Goal: Navigation & Orientation: Find specific page/section

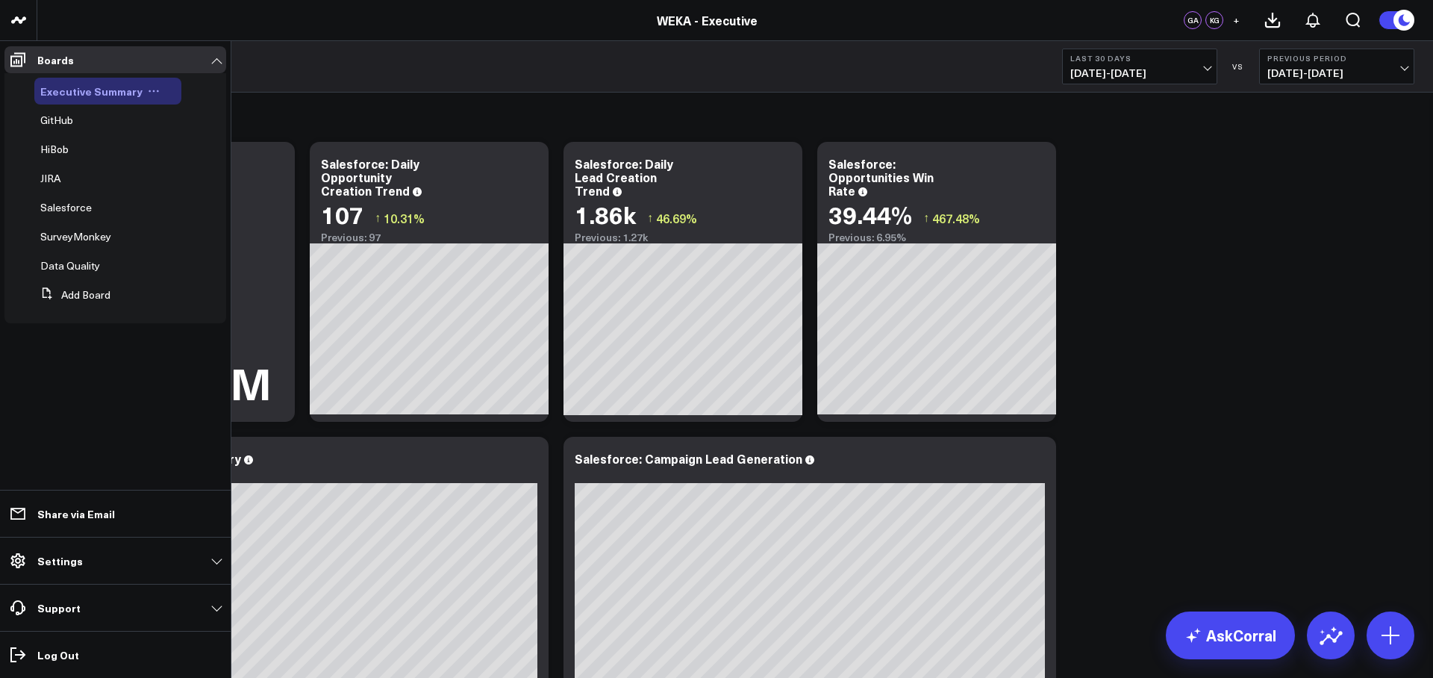
click at [115, 94] on span "Executive Summary" at bounding box center [91, 91] width 102 height 15
click at [148, 93] on icon at bounding box center [154, 91] width 12 height 12
click at [153, 384] on ul "Boards Executive Summary Edit Name Edit Permissions Duplicate Board Delete Boar…" at bounding box center [115, 359] width 231 height 637
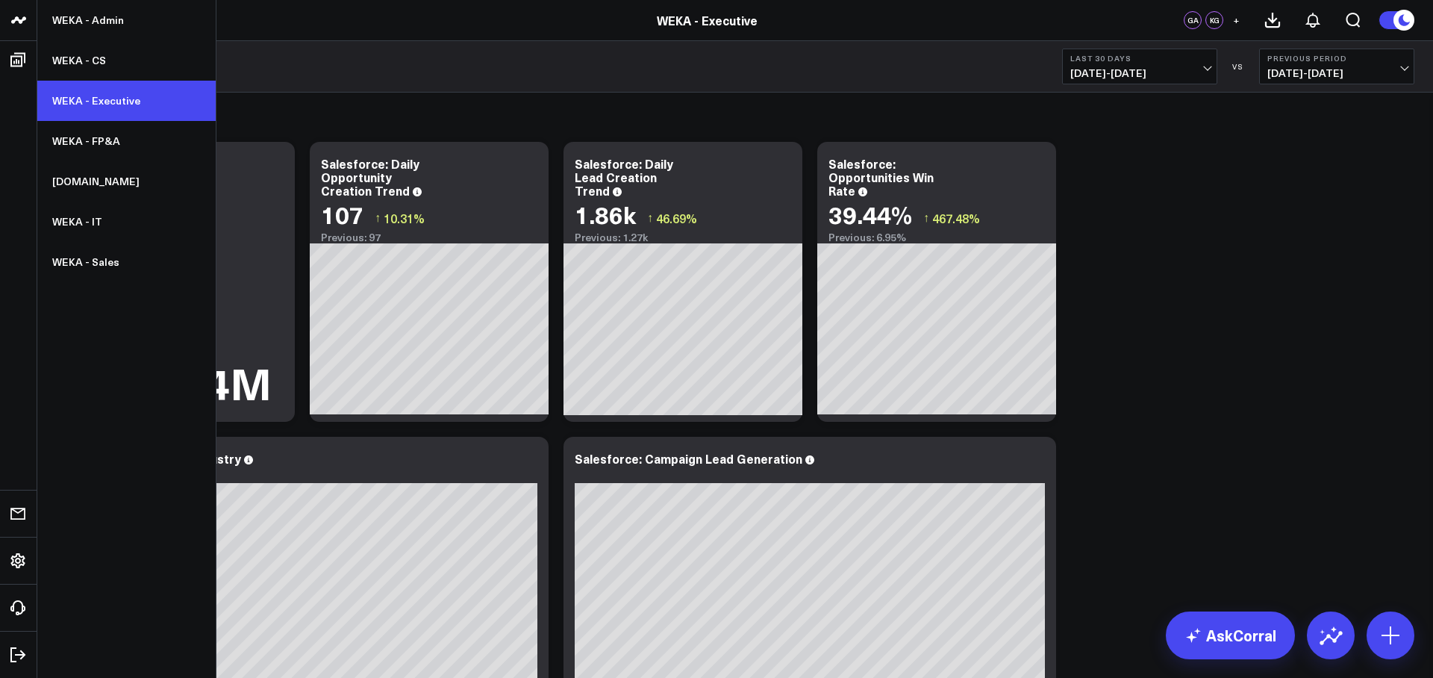
click at [92, 97] on link "WEKA - Executive" at bounding box center [126, 101] width 178 height 40
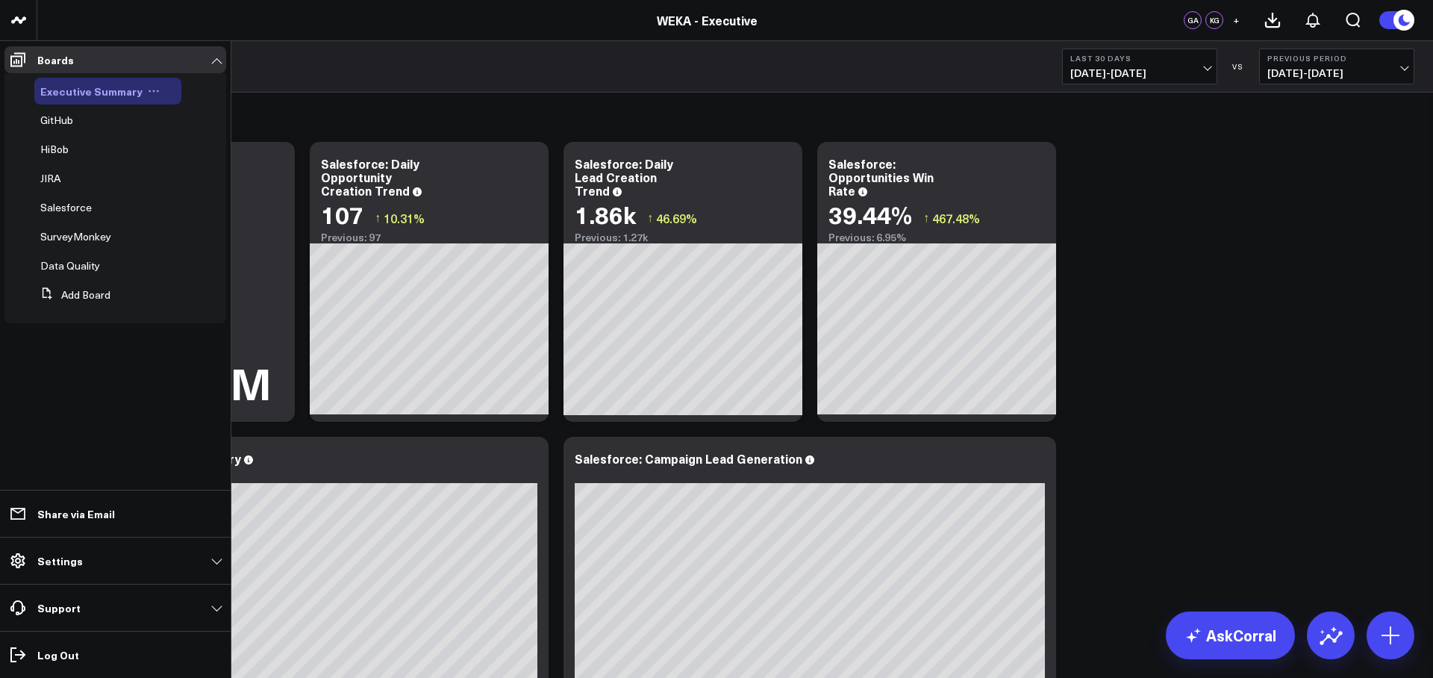
click at [148, 91] on icon at bounding box center [154, 91] width 12 height 12
click at [152, 87] on icon at bounding box center [154, 91] width 12 height 12
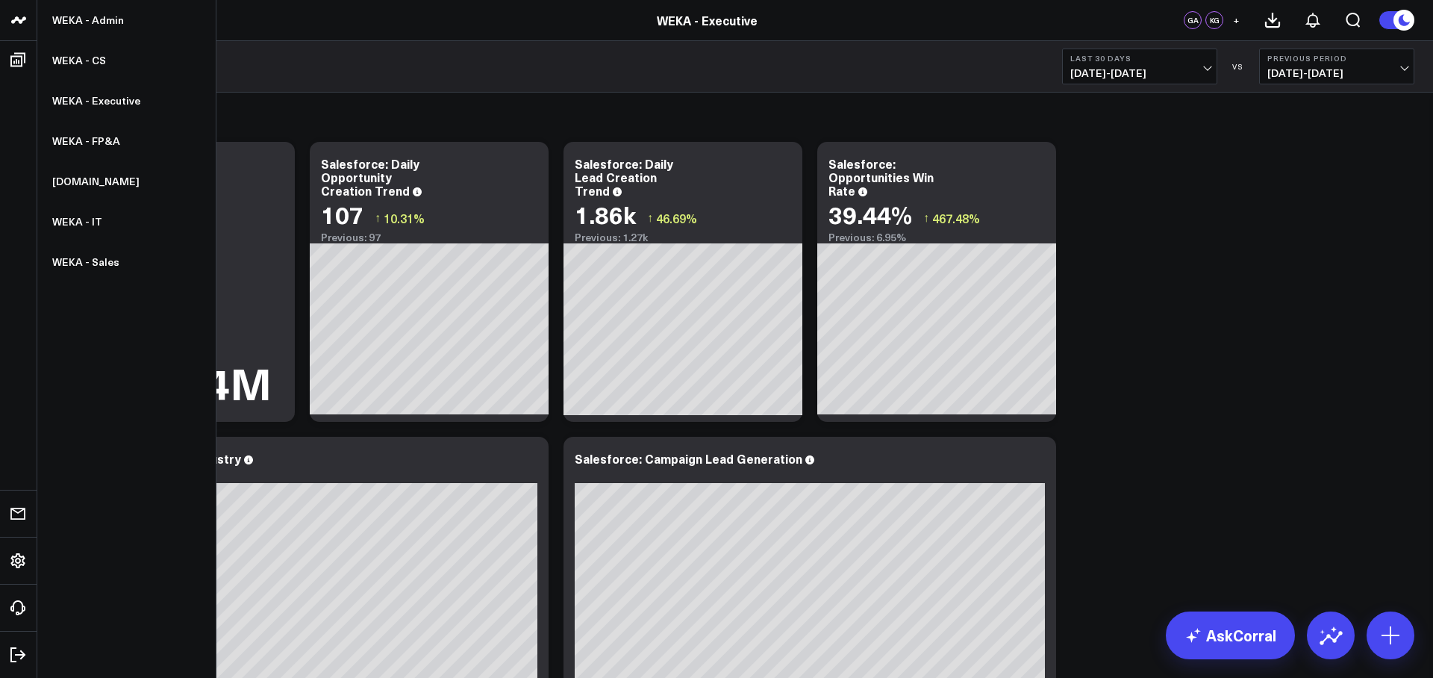
click at [26, 28] on icon at bounding box center [19, 20] width 18 height 18
click at [94, 24] on link "WEKA - Admin" at bounding box center [126, 20] width 178 height 40
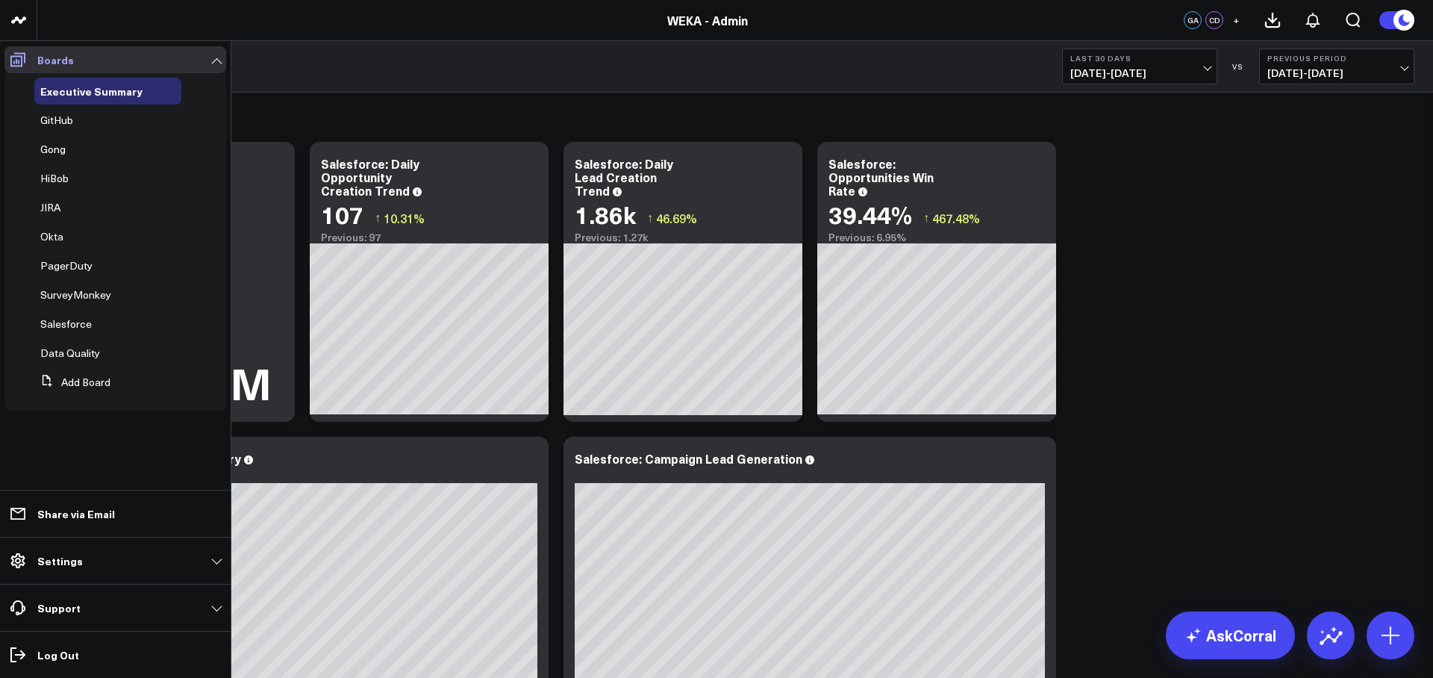
click at [25, 65] on icon at bounding box center [18, 60] width 18 height 18
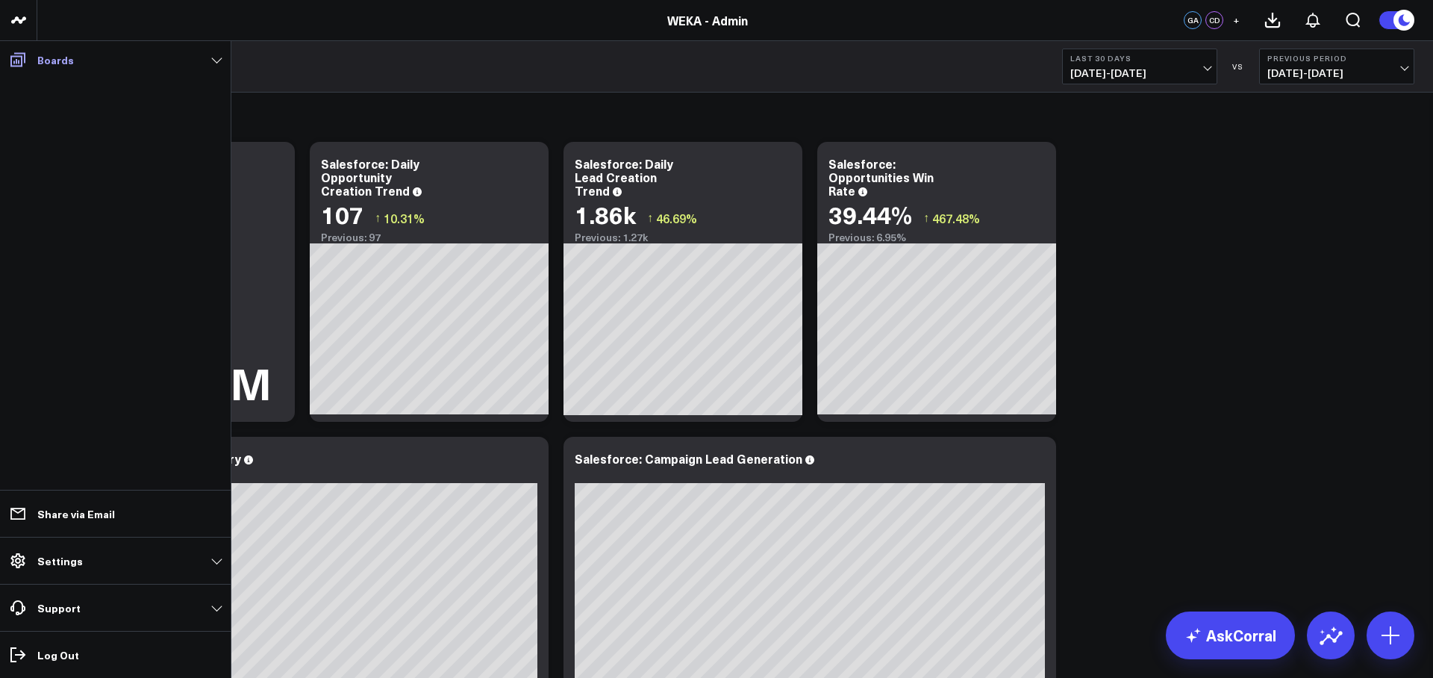
click at [218, 59] on link "Boards" at bounding box center [115, 59] width 222 height 27
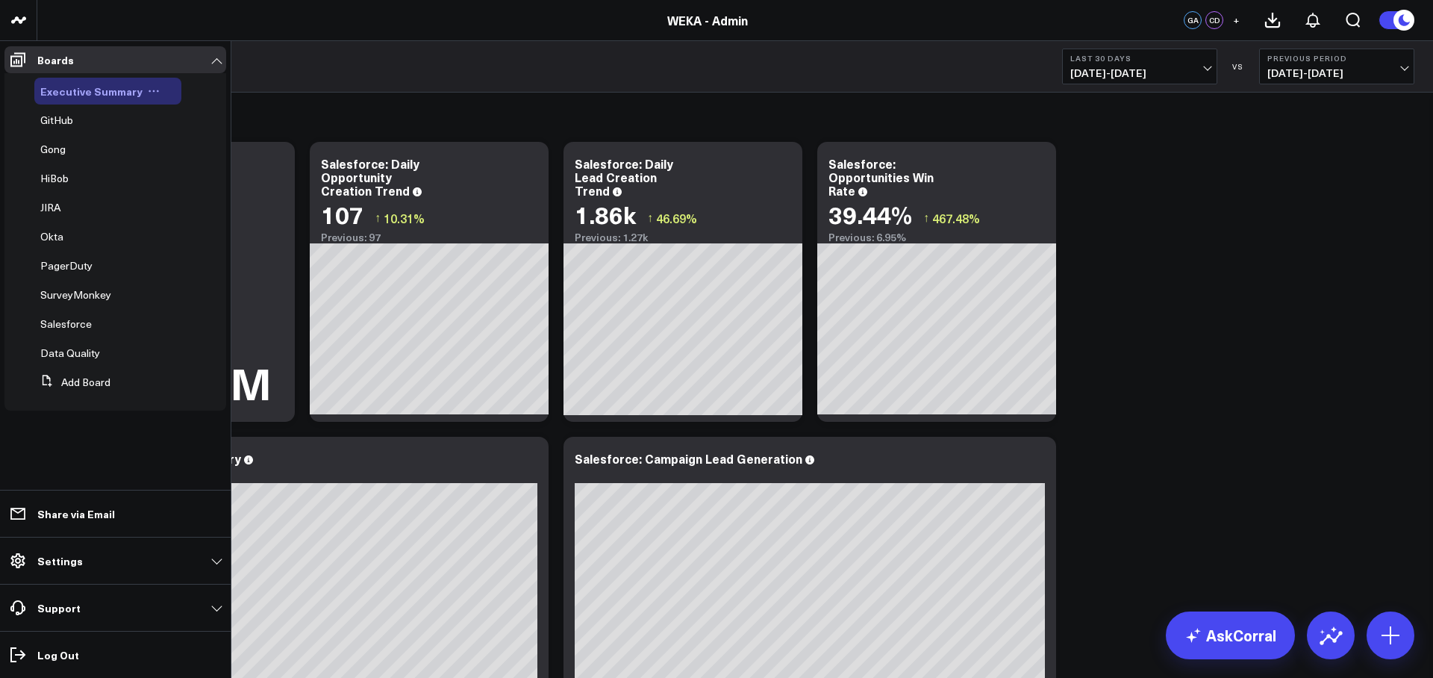
click at [148, 94] on icon at bounding box center [154, 91] width 12 height 12
click at [148, 91] on icon at bounding box center [154, 91] width 12 height 12
click at [216, 57] on link "Boards" at bounding box center [115, 59] width 222 height 27
click at [49, 124] on span "GitHub" at bounding box center [56, 120] width 33 height 14
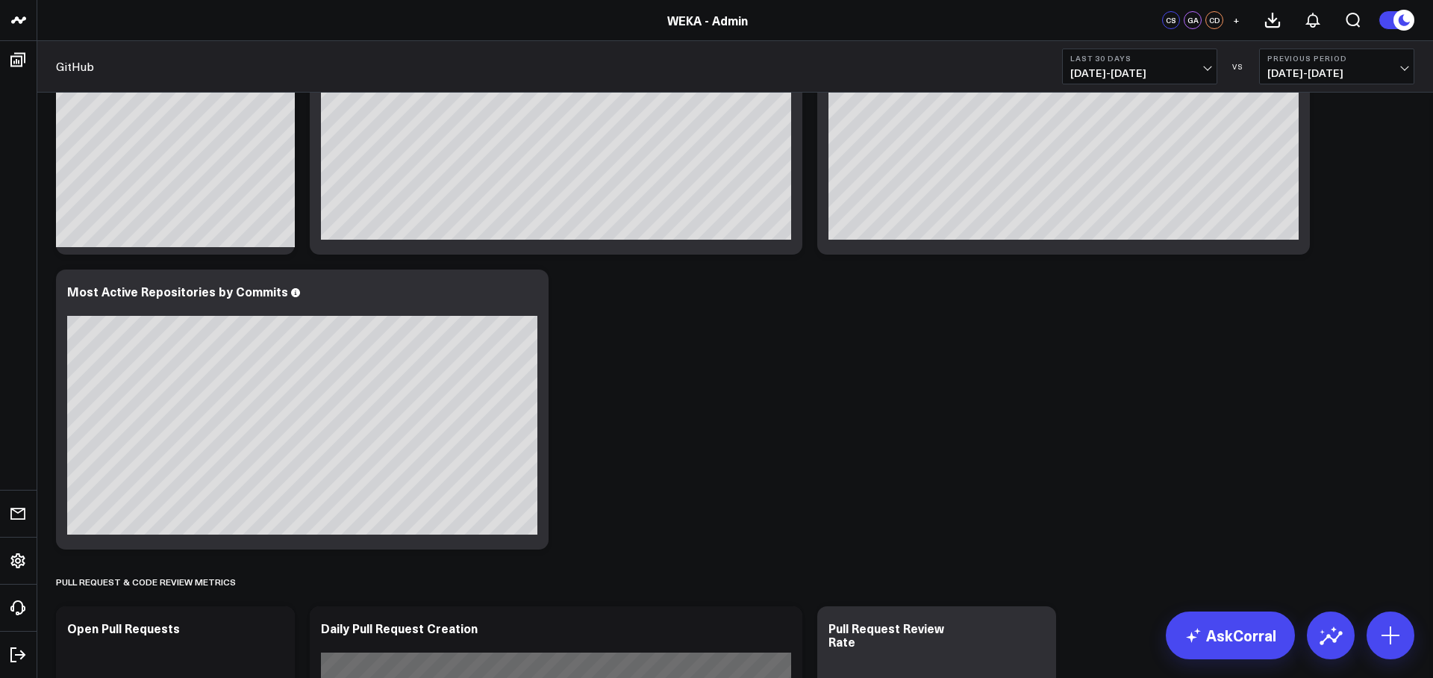
scroll to position [169, 0]
